Goal: Task Accomplishment & Management: Manage account settings

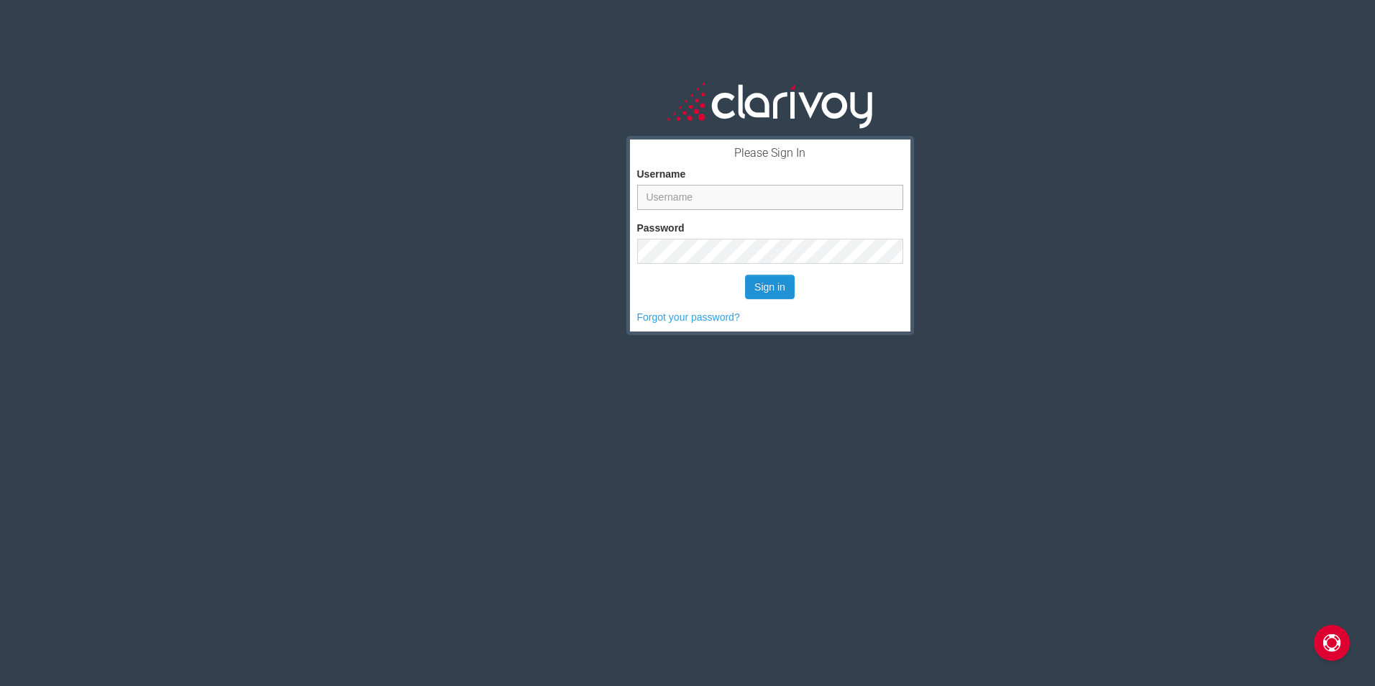
type input "hjohnston"
click at [767, 282] on button "Sign in" at bounding box center [770, 287] width 50 height 24
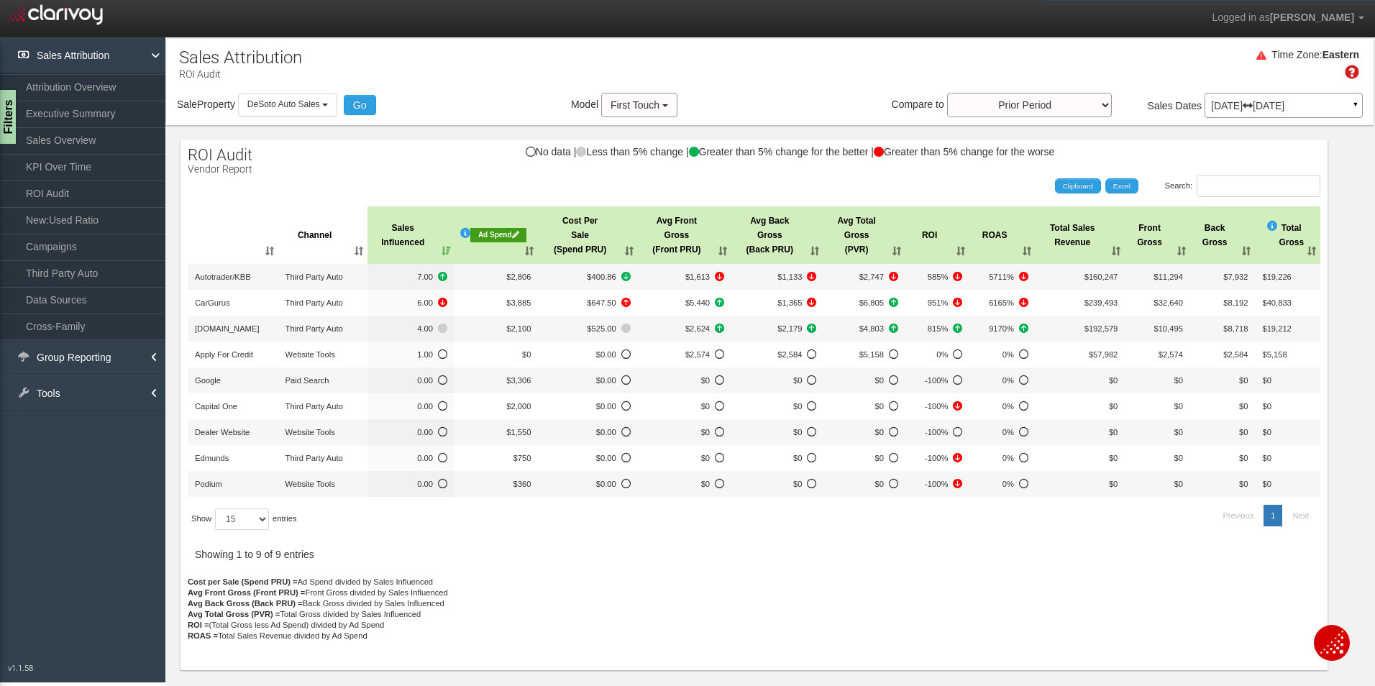
click at [1243, 110] on p "[DATE] [DATE]" at bounding box center [1283, 106] width 145 height 10
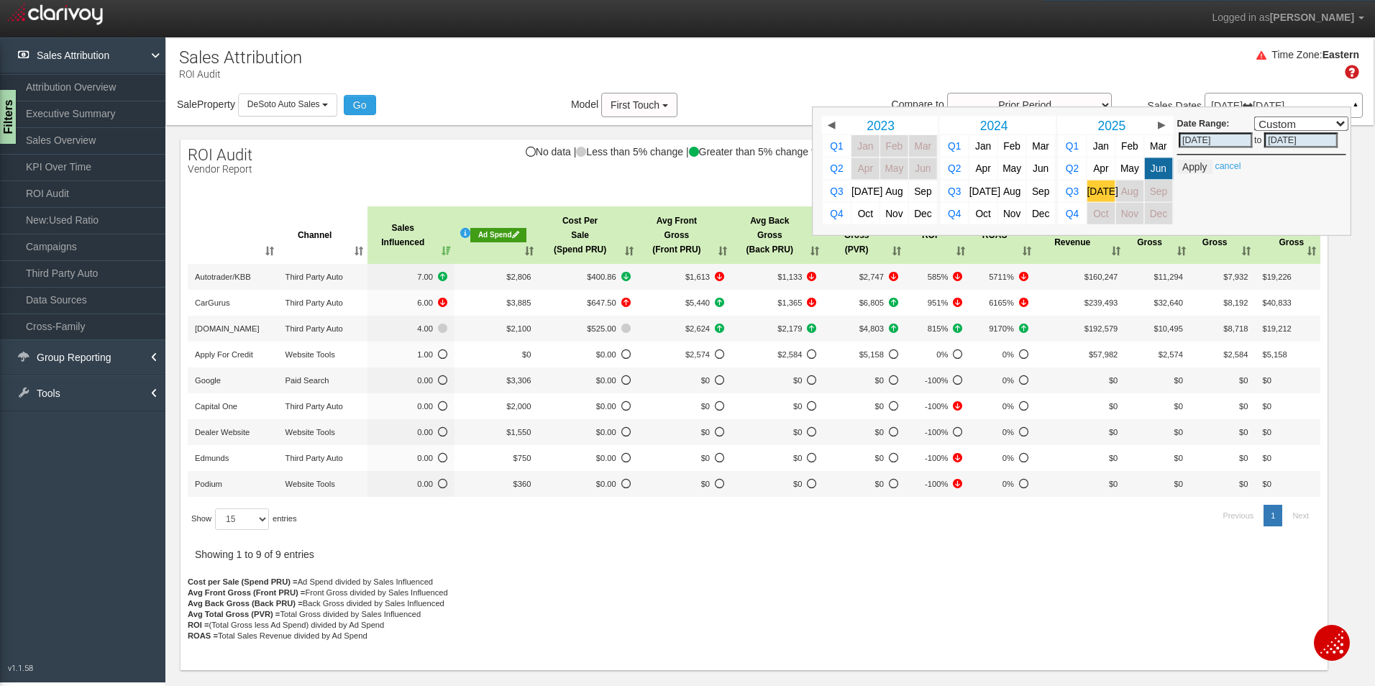
click at [1107, 192] on span "[DATE]" at bounding box center [1102, 191] width 31 height 11
select select ","
type input "[DATE]"
click at [1202, 166] on button "Apply" at bounding box center [1194, 167] width 35 height 14
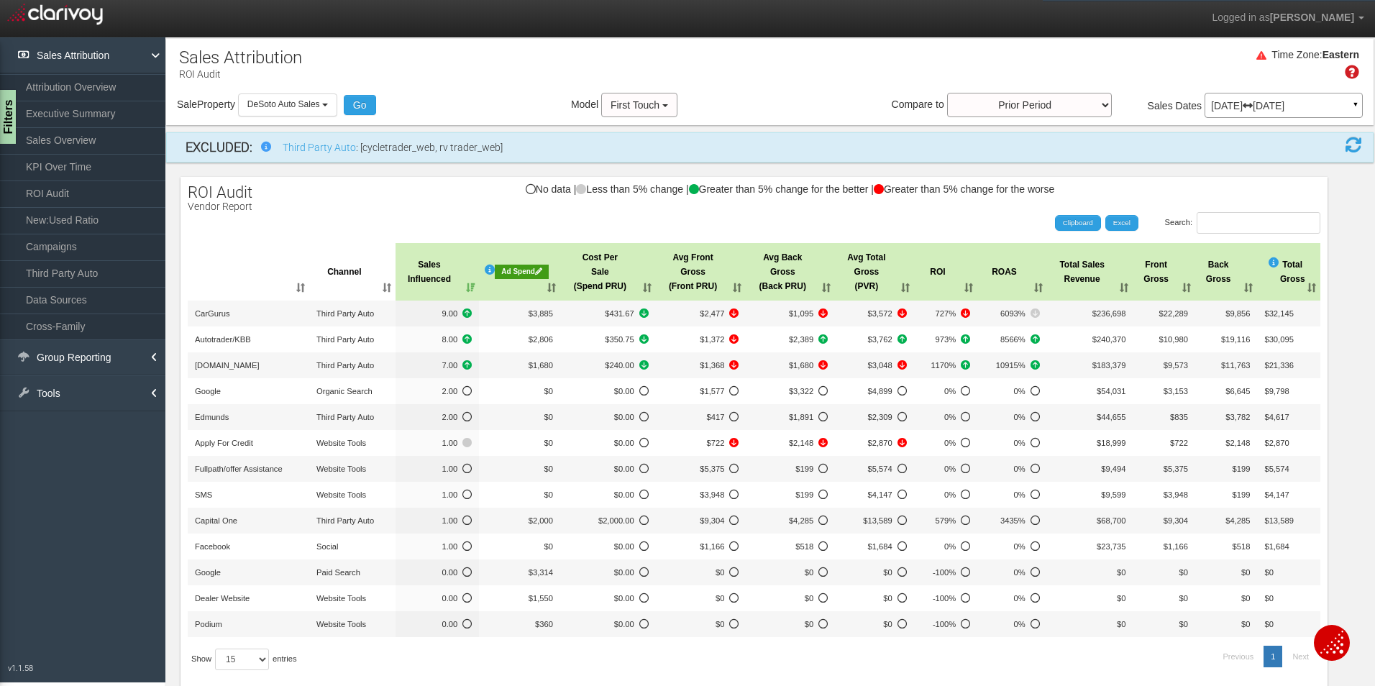
click at [522, 269] on div "Ad Spend" at bounding box center [522, 272] width 54 height 14
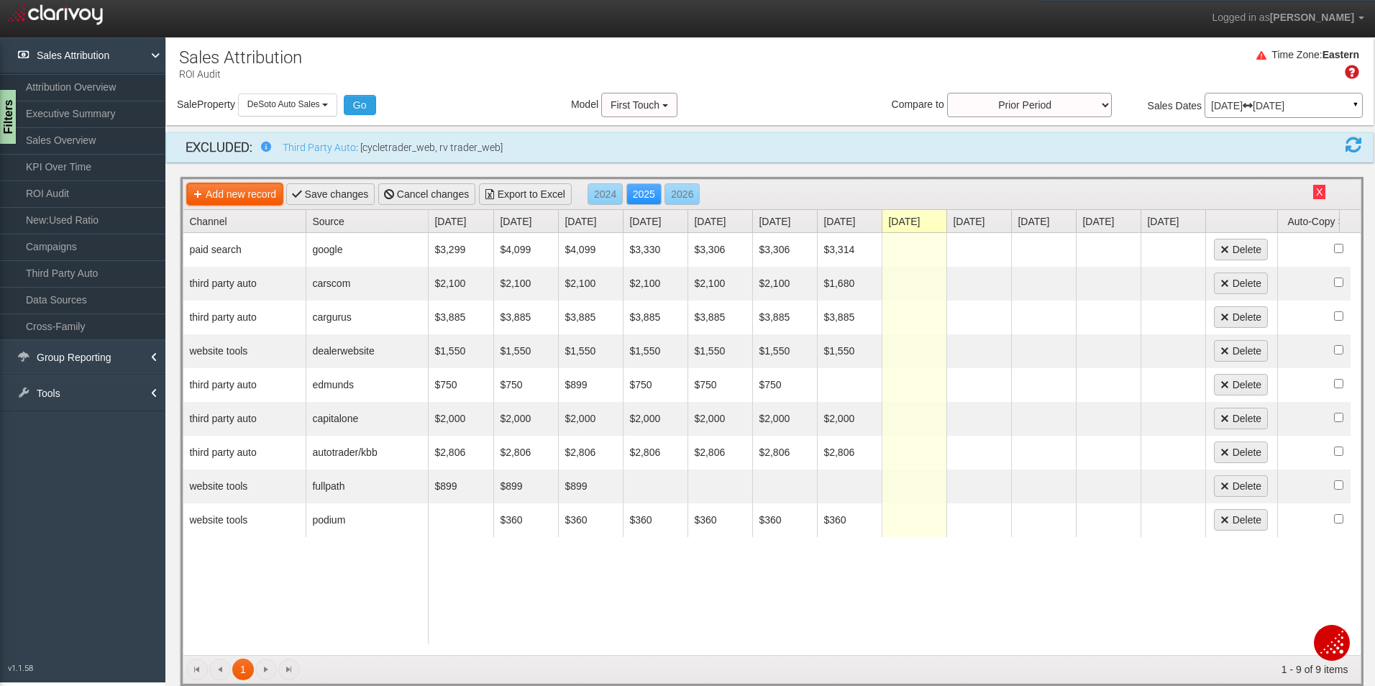
click at [244, 187] on link "Add new record" at bounding box center [235, 194] width 96 height 22
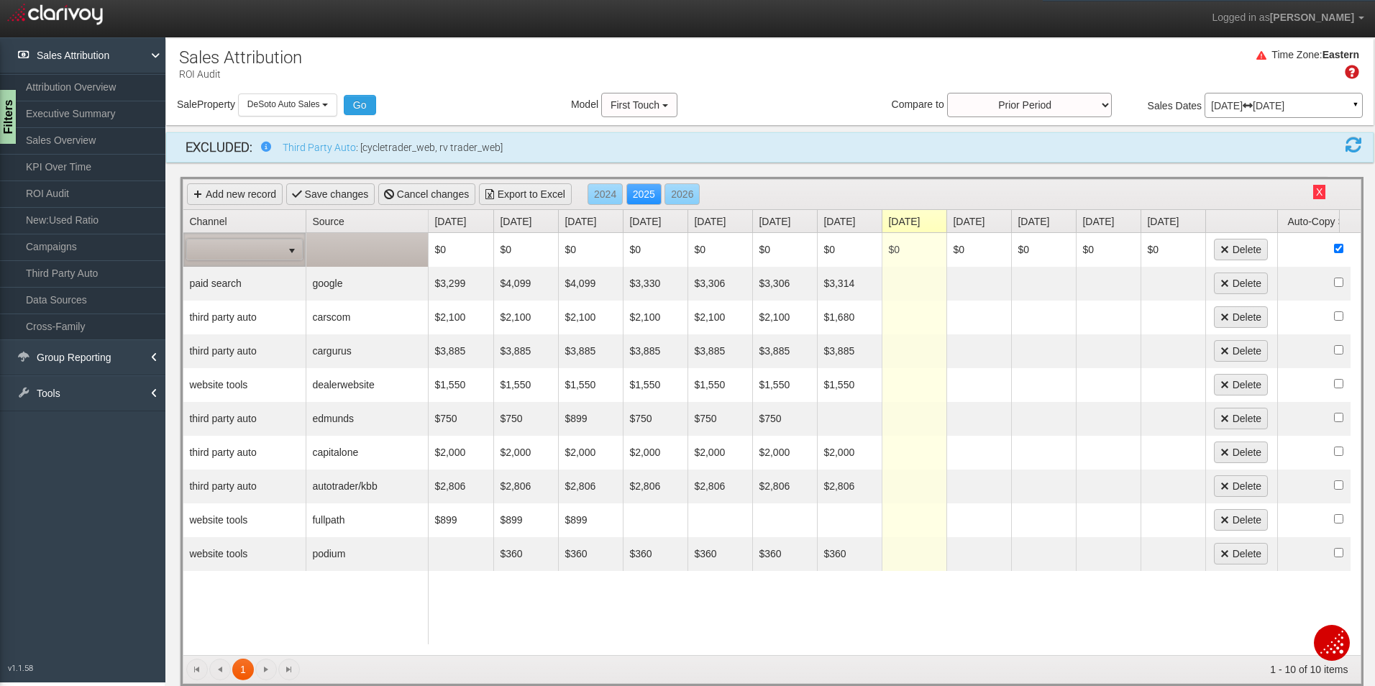
click at [280, 251] on span at bounding box center [234, 249] width 95 height 20
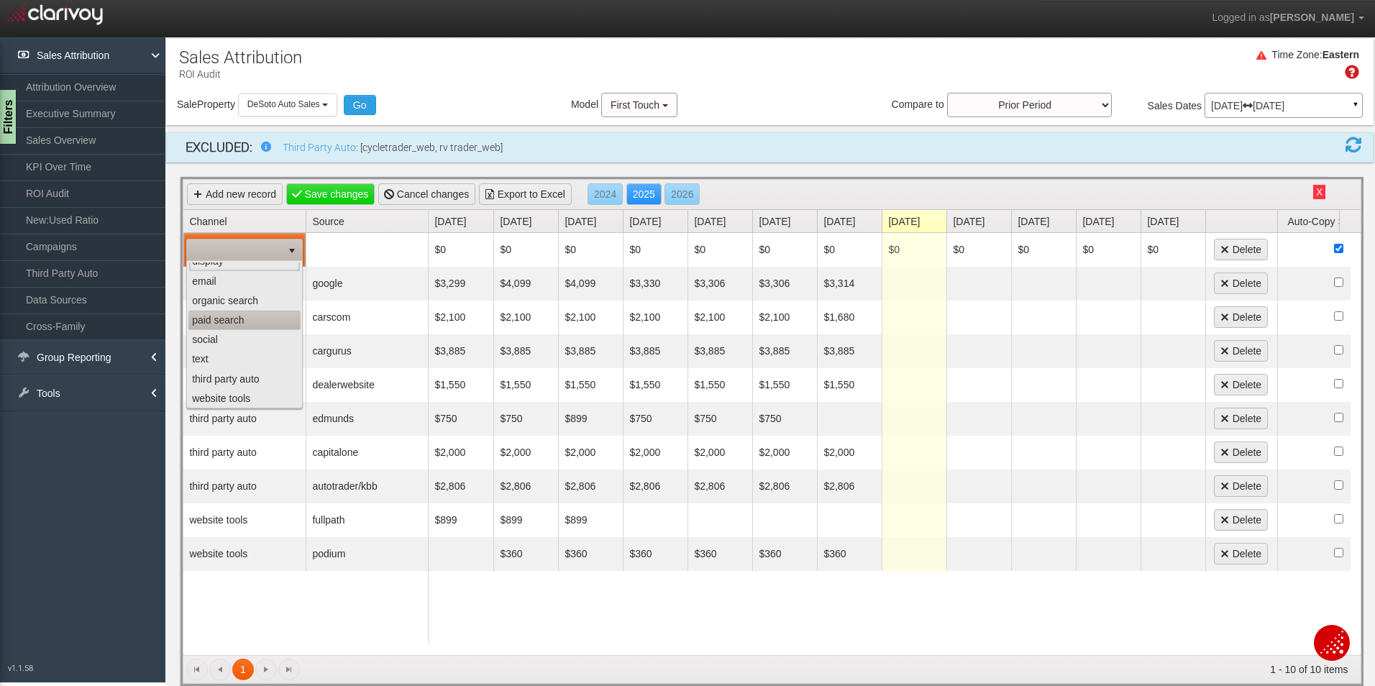
scroll to position [13, 0]
click at [229, 343] on li "social" at bounding box center [244, 337] width 112 height 19
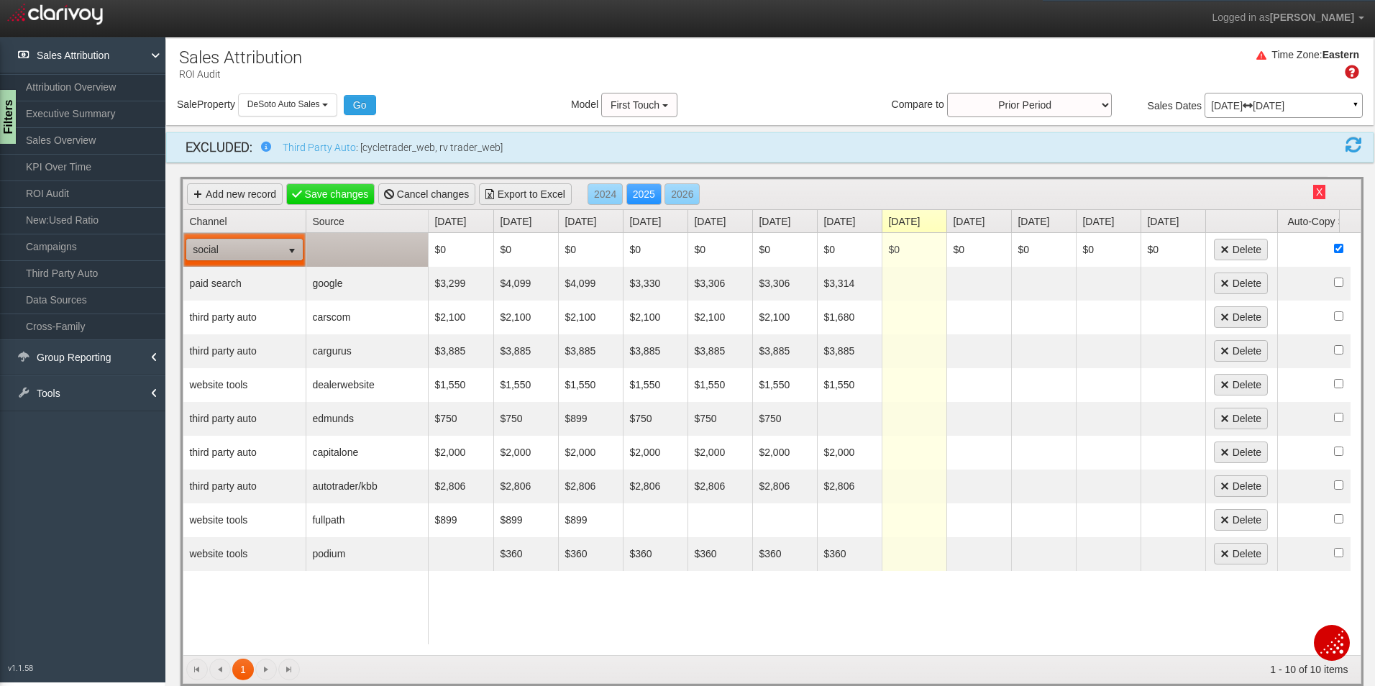
click at [388, 242] on td at bounding box center [367, 250] width 122 height 34
click at [395, 250] on span "an" at bounding box center [357, 249] width 94 height 20
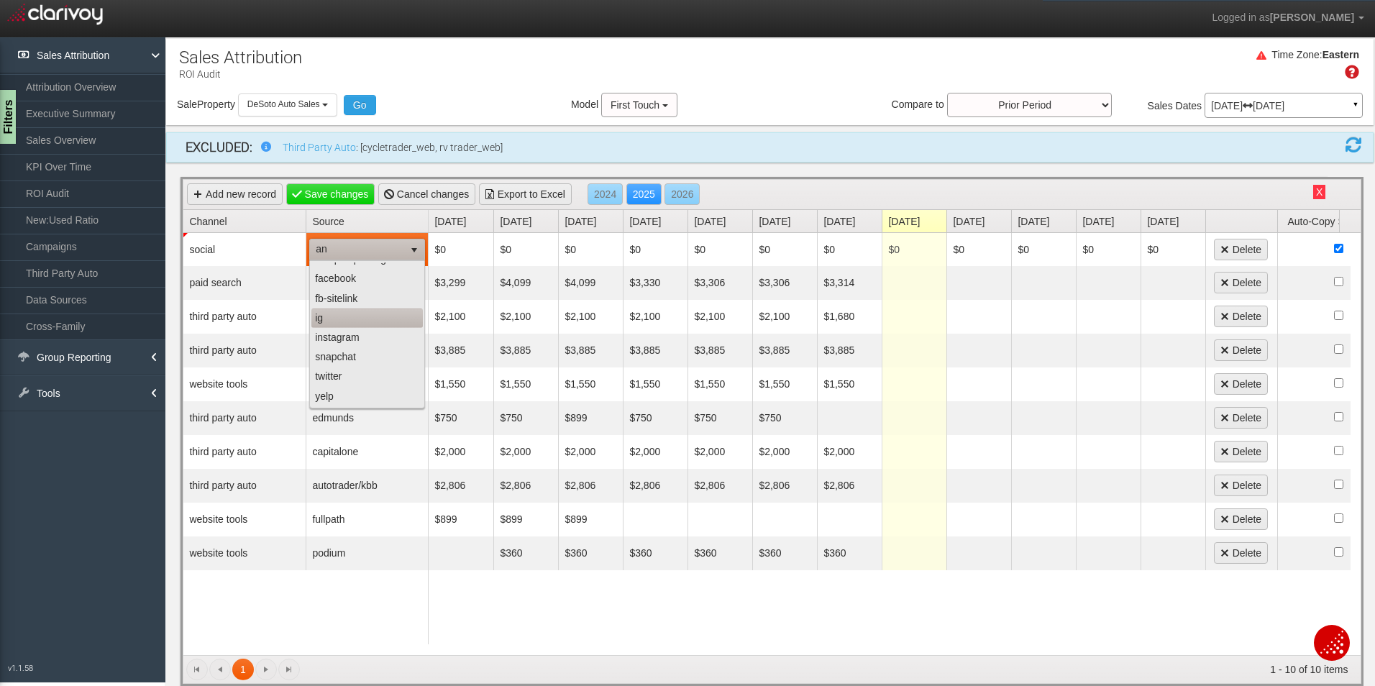
scroll to position [0, 0]
click at [338, 308] on li "facebook" at bounding box center [366, 310] width 111 height 19
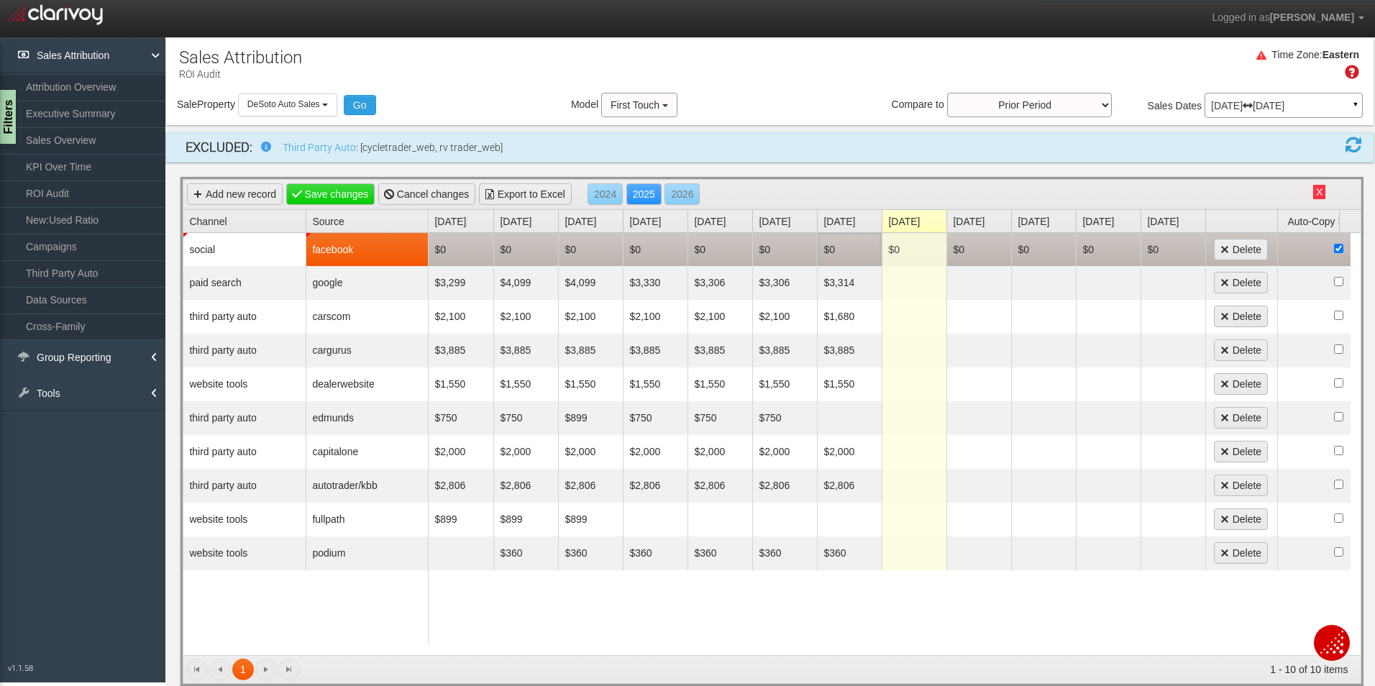
click at [831, 256] on td "$0" at bounding box center [849, 249] width 65 height 33
click at [833, 252] on input "0" at bounding box center [849, 249] width 57 height 20
type input "712.36"
click at [327, 196] on link "Save changes" at bounding box center [330, 194] width 89 height 22
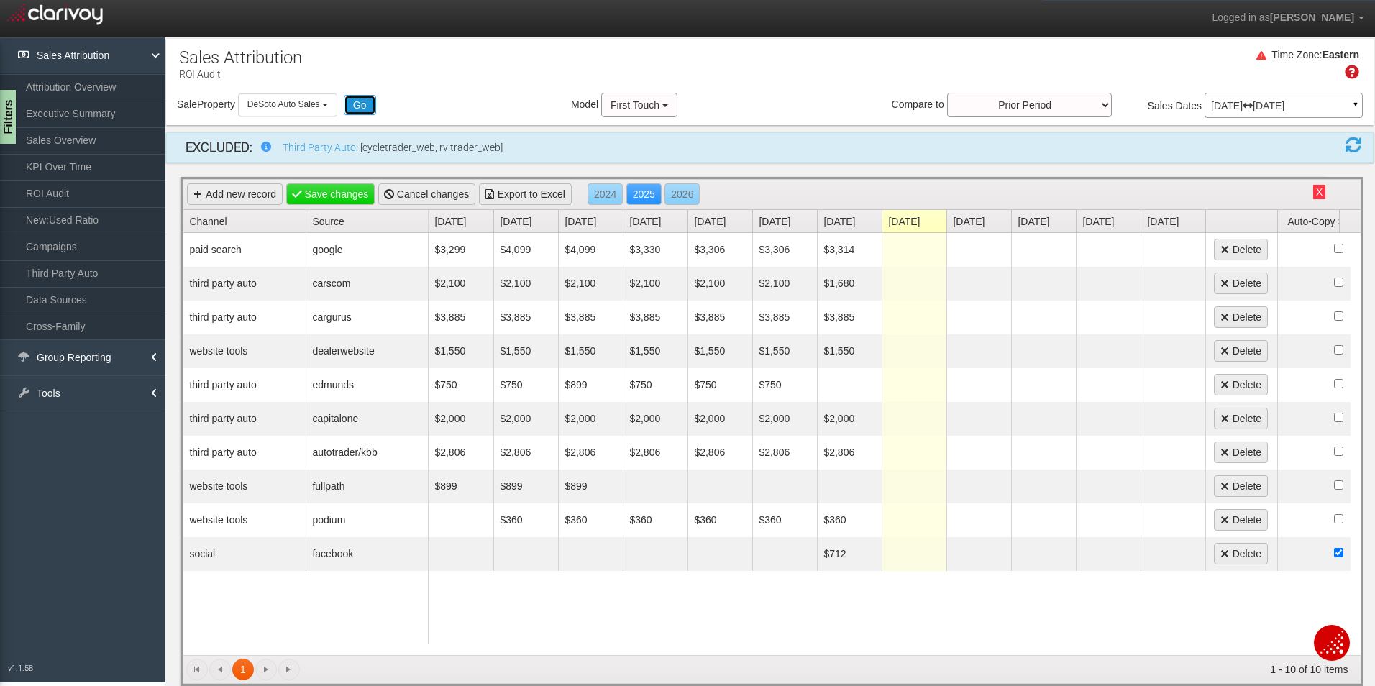
click at [365, 101] on button "Go" at bounding box center [360, 105] width 32 height 20
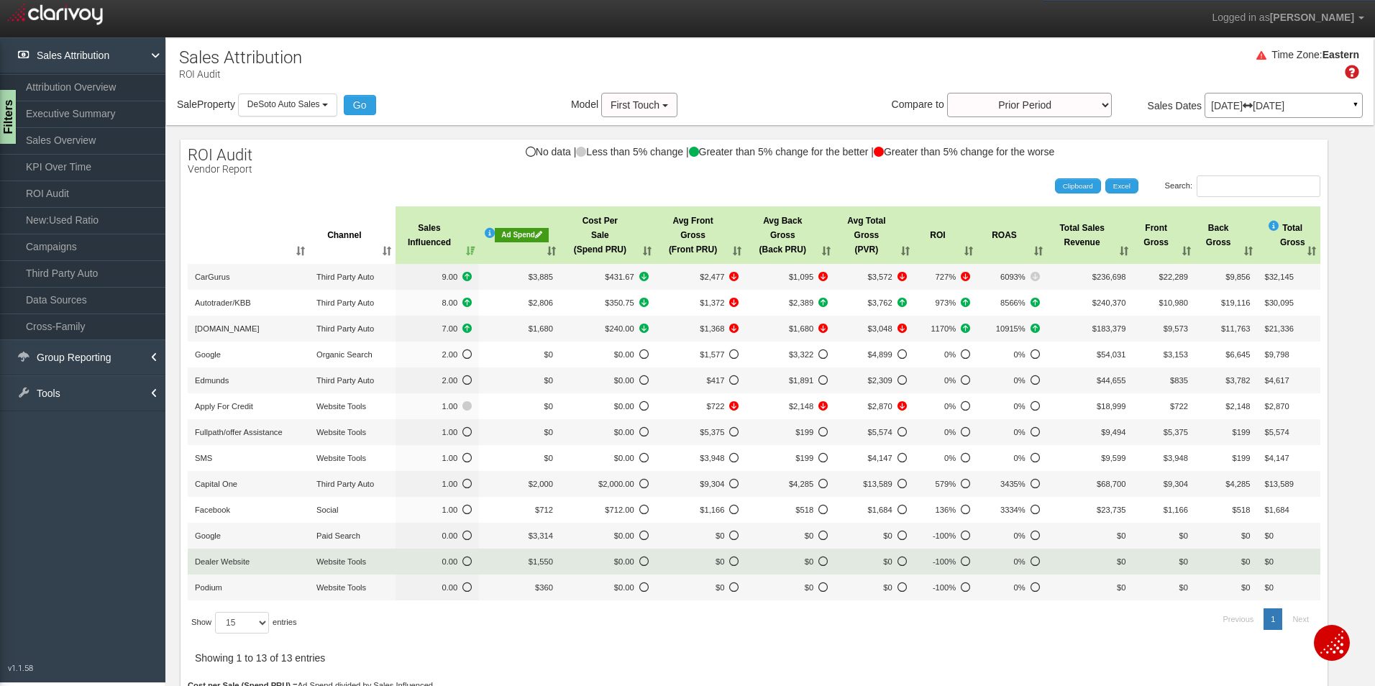
scroll to position [72, 0]
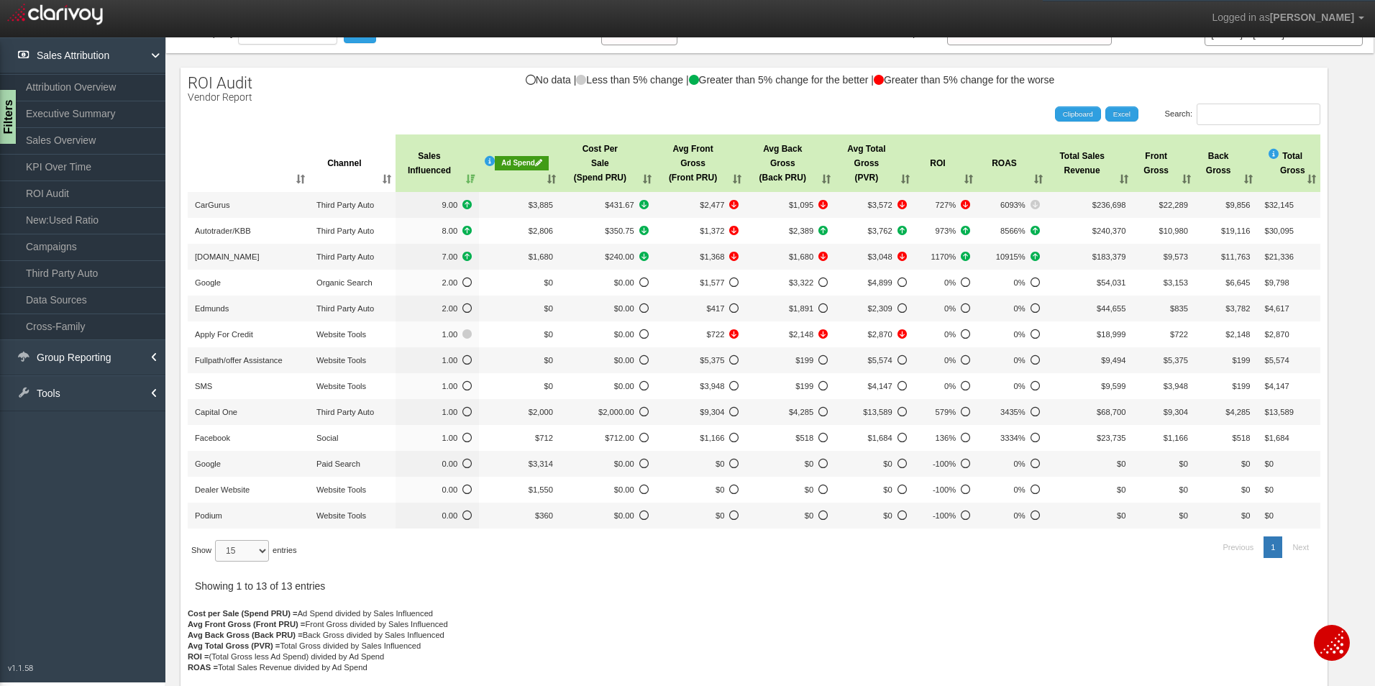
click at [253, 546] on select "15 30 50 All" at bounding box center [242, 551] width 54 height 22
select select "-1"
click at [217, 540] on select "15 30 50 All" at bounding box center [242, 551] width 54 height 22
